Goal: Information Seeking & Learning: Check status

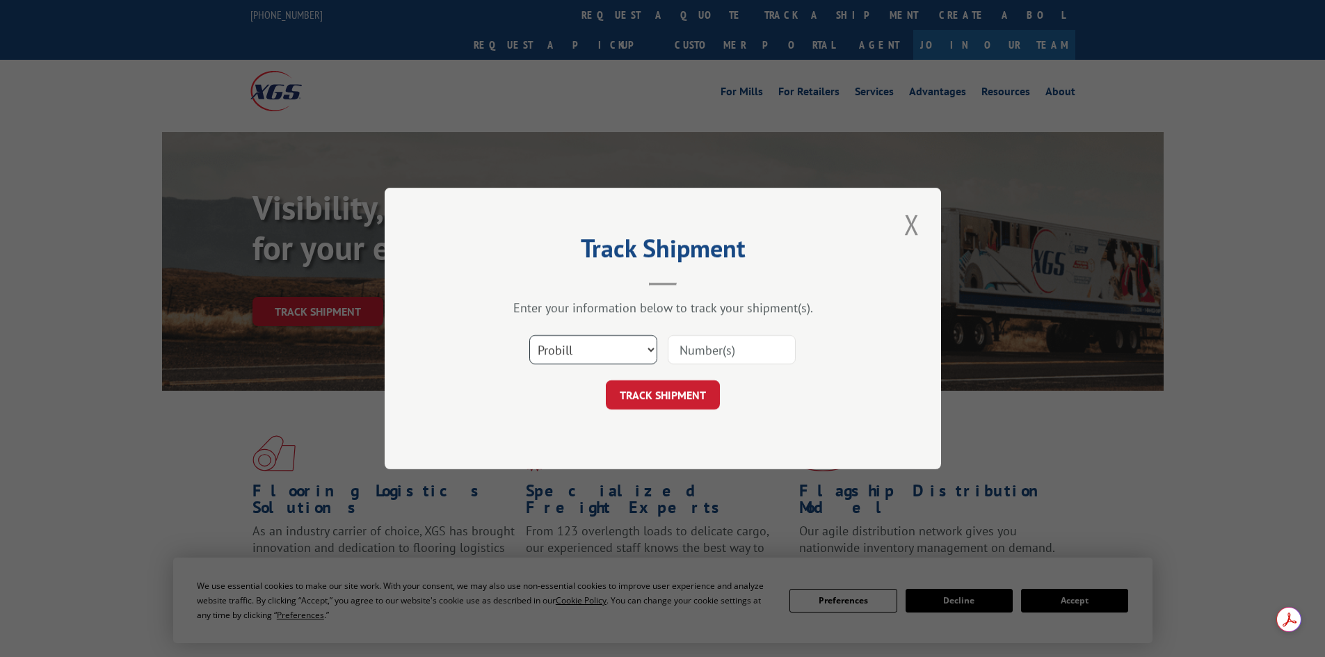
click at [580, 353] on select "Select category... Probill BOL PO" at bounding box center [593, 349] width 128 height 29
select select "po"
click at [529, 335] on select "Select category... Probill BOL PO" at bounding box center [593, 349] width 128 height 29
click at [710, 350] on input at bounding box center [732, 349] width 128 height 29
paste input "39520229"
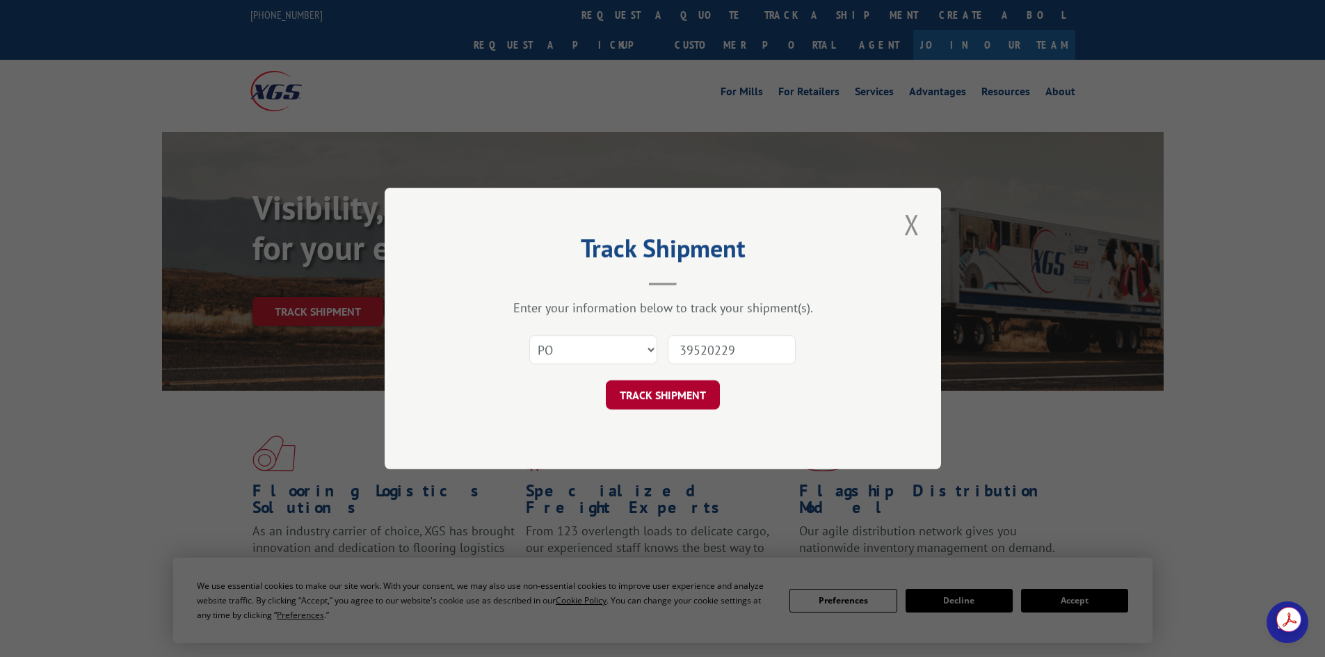
type input "39520229"
click at [665, 390] on button "TRACK SHIPMENT" at bounding box center [663, 394] width 114 height 29
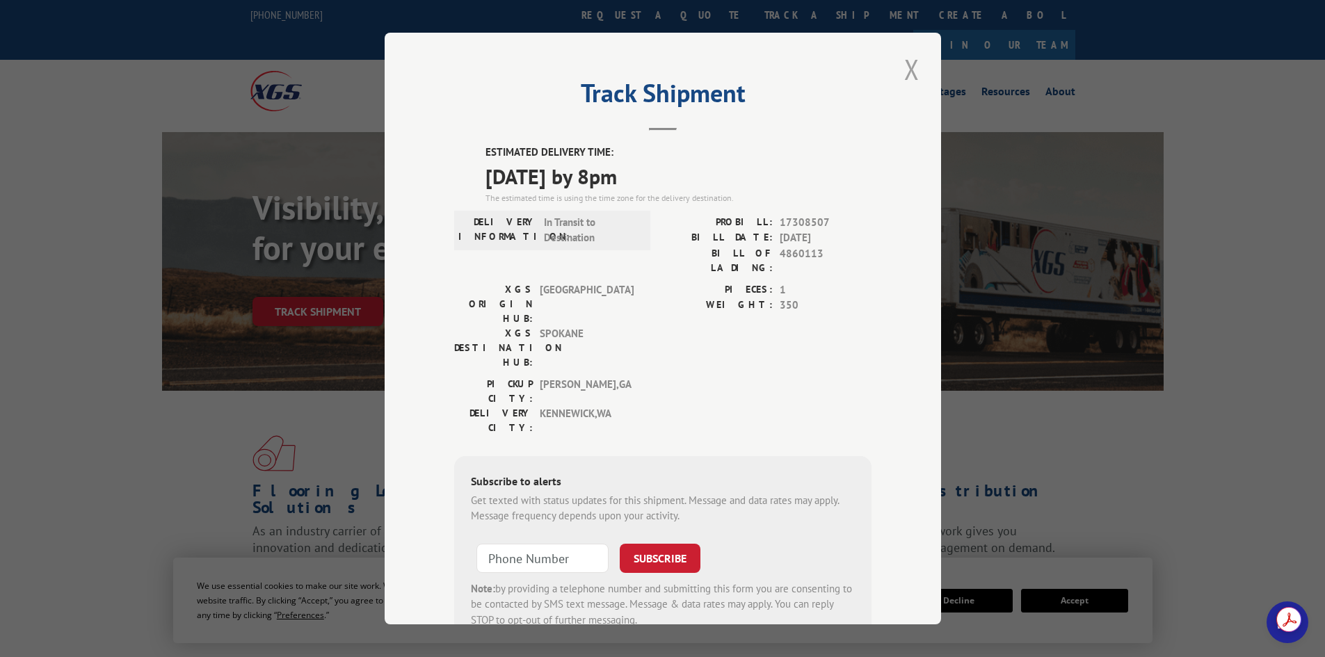
click at [908, 68] on button "Close modal" at bounding box center [912, 69] width 24 height 38
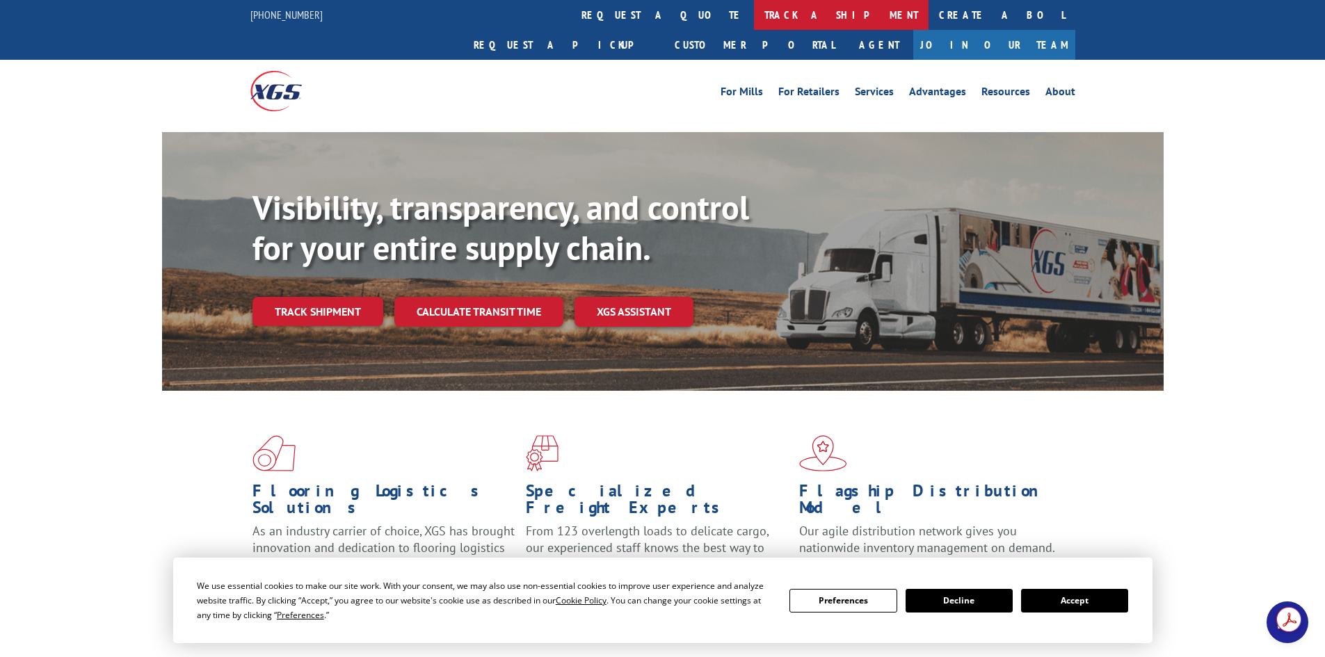
click at [754, 15] on link "track a shipment" at bounding box center [841, 15] width 175 height 30
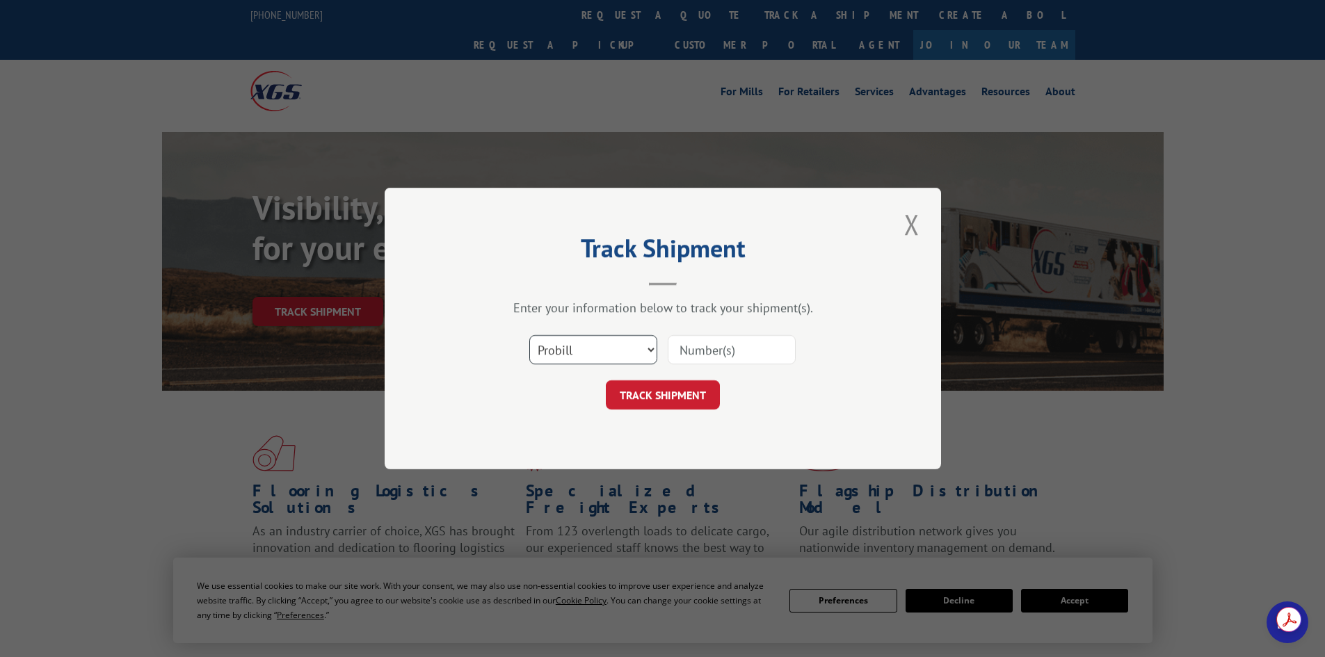
click at [620, 352] on select "Select category... Probill BOL PO" at bounding box center [593, 349] width 128 height 29
select select "po"
click at [529, 335] on select "Select category... Probill BOL PO" at bounding box center [593, 349] width 128 height 29
click at [707, 354] on input at bounding box center [732, 349] width 128 height 29
paste input "35535915"
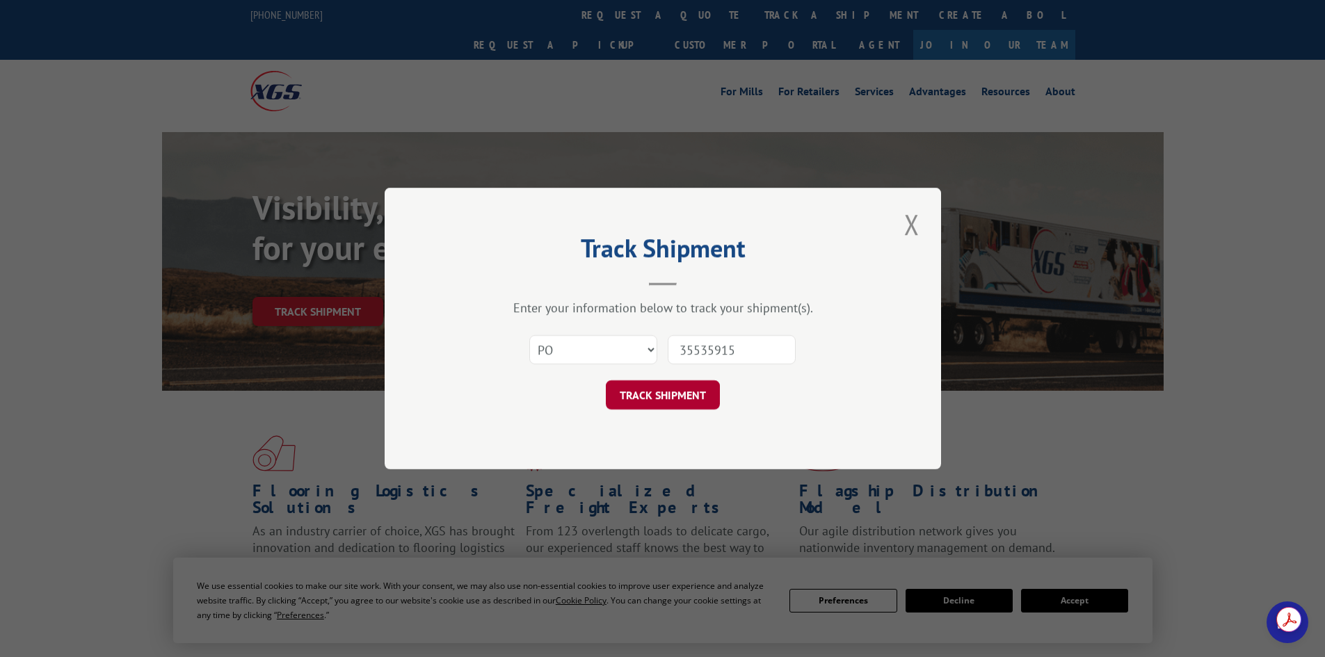
type input "35535915"
click at [671, 394] on button "TRACK SHIPMENT" at bounding box center [663, 394] width 114 height 29
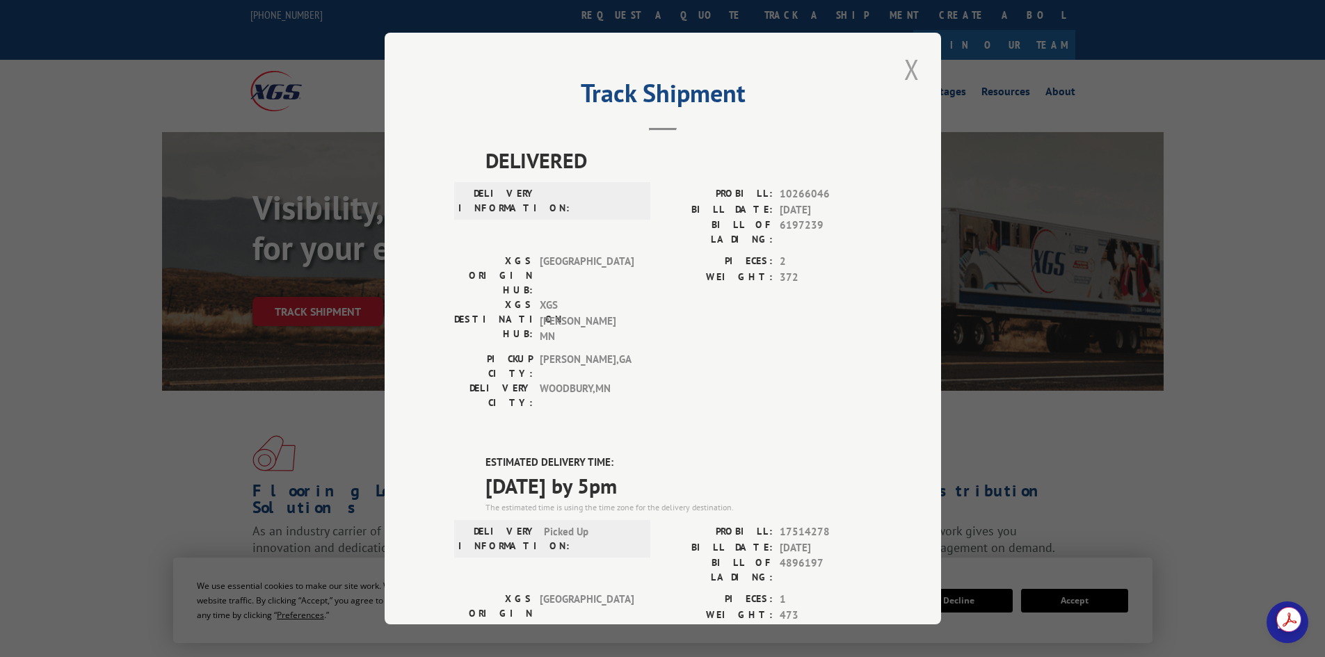
click at [904, 67] on button "Close modal" at bounding box center [912, 69] width 24 height 38
